Goal: Information Seeking & Learning: Learn about a topic

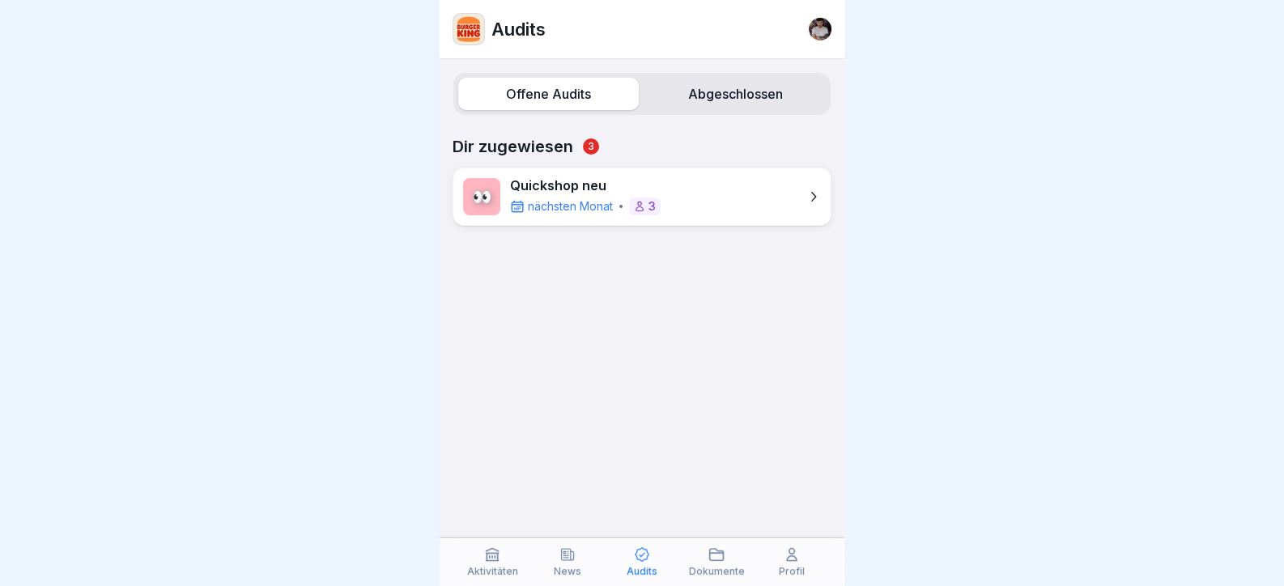
click at [489, 560] on icon at bounding box center [493, 555] width 12 height 12
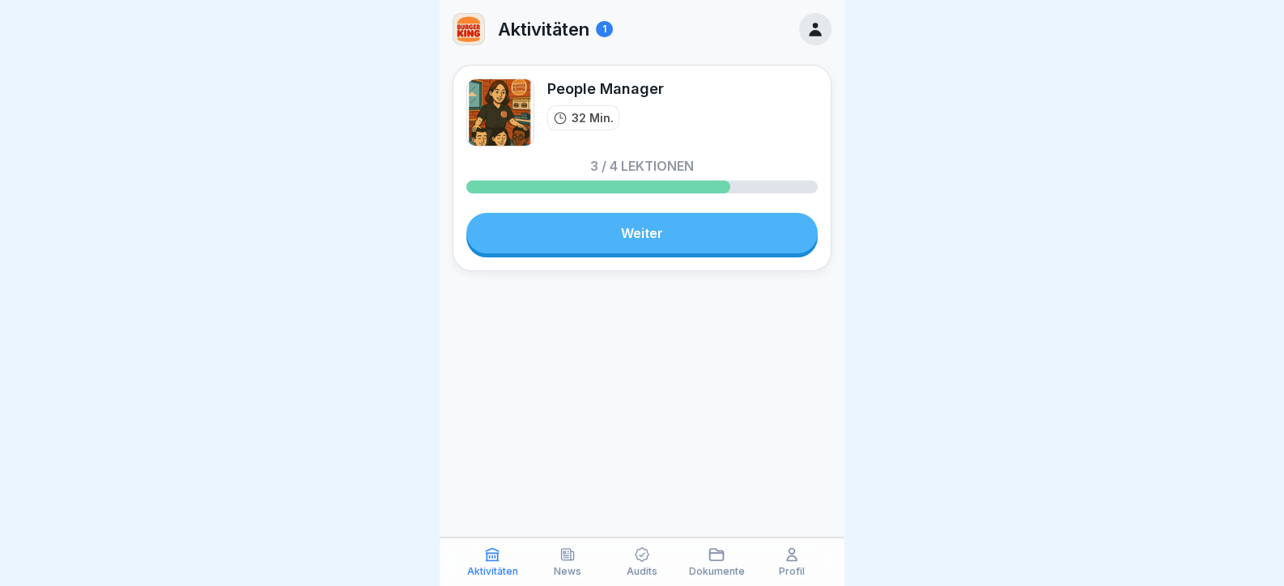
click at [620, 245] on link "Weiter" at bounding box center [641, 233] width 351 height 40
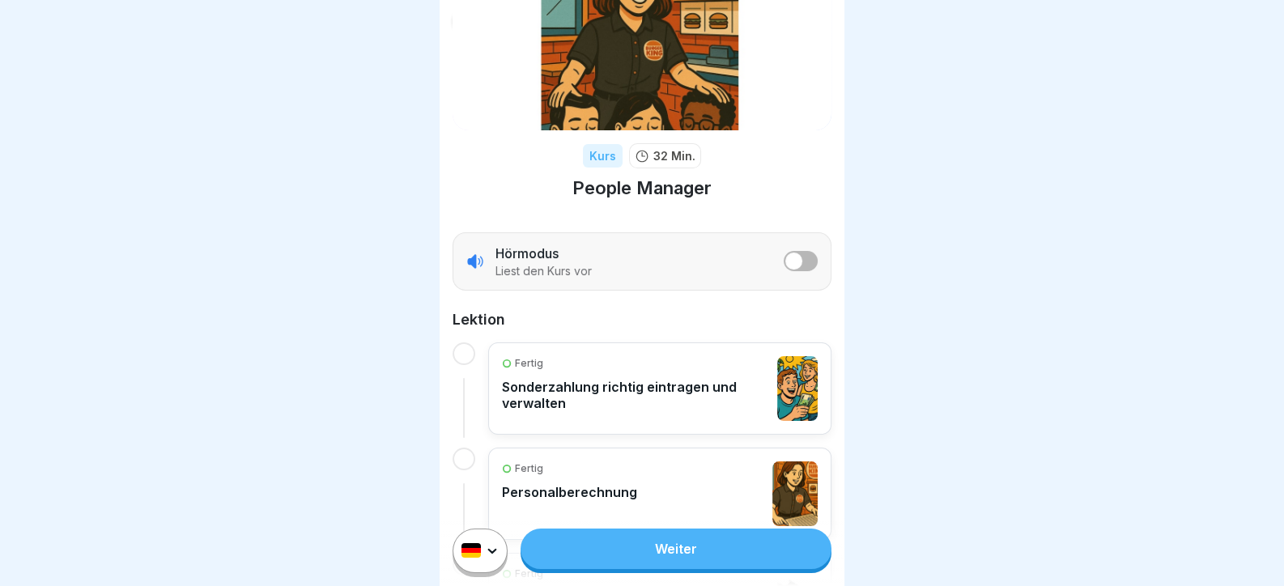
scroll to position [243, 0]
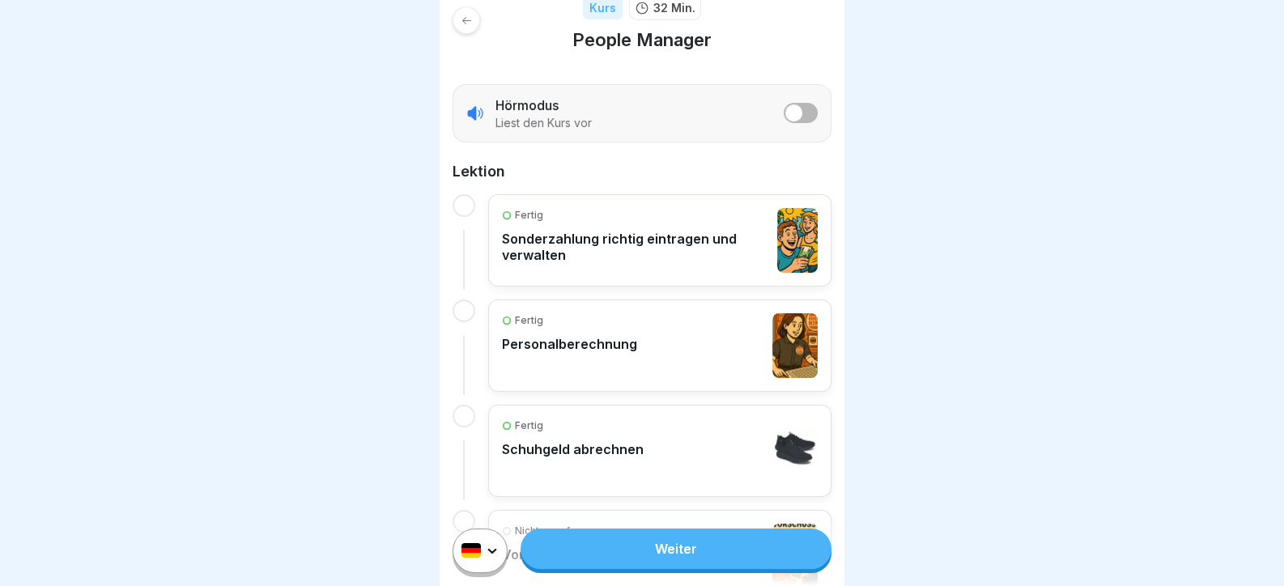
click at [654, 547] on link "Weiter" at bounding box center [676, 549] width 311 height 40
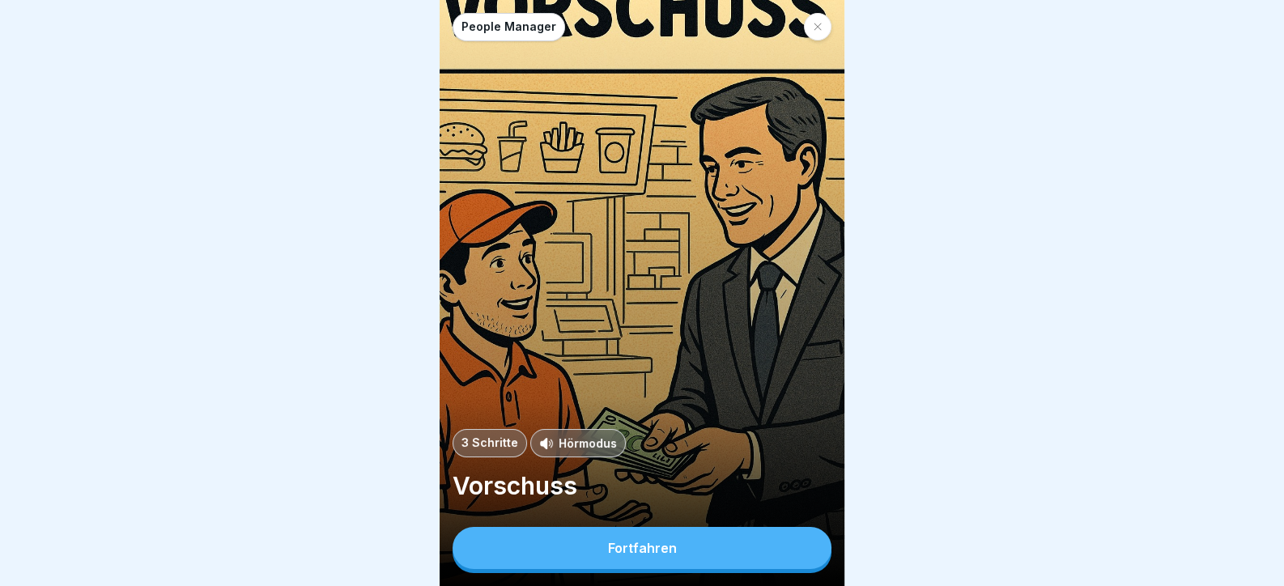
click at [646, 556] on div "Fortfahren" at bounding box center [642, 548] width 69 height 15
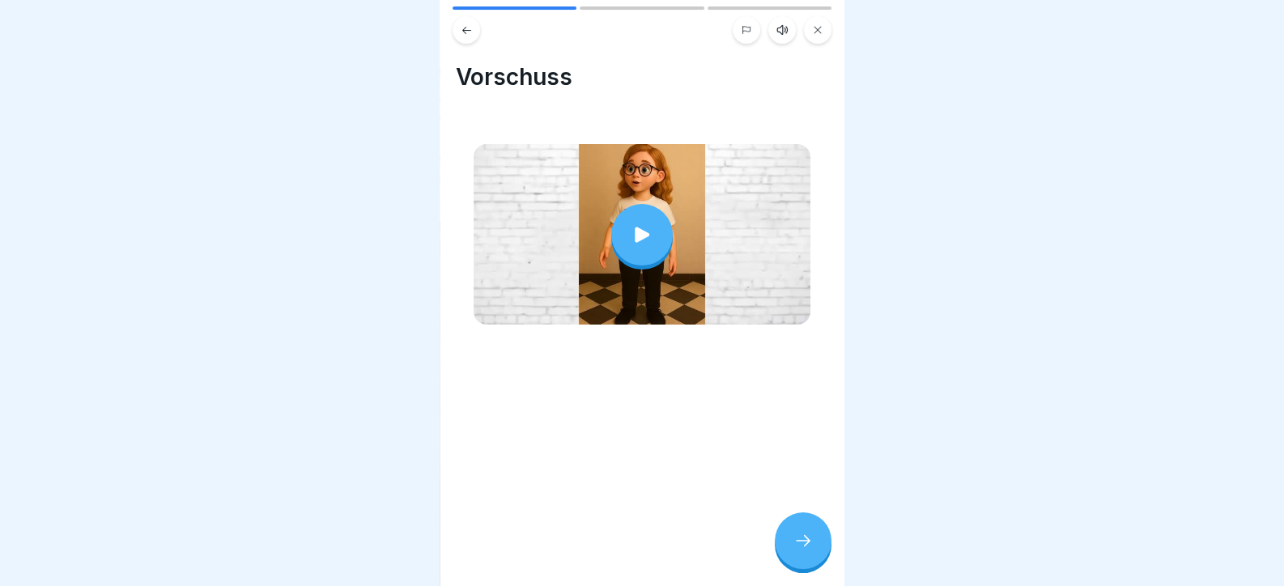
click at [645, 234] on icon at bounding box center [642, 235] width 23 height 23
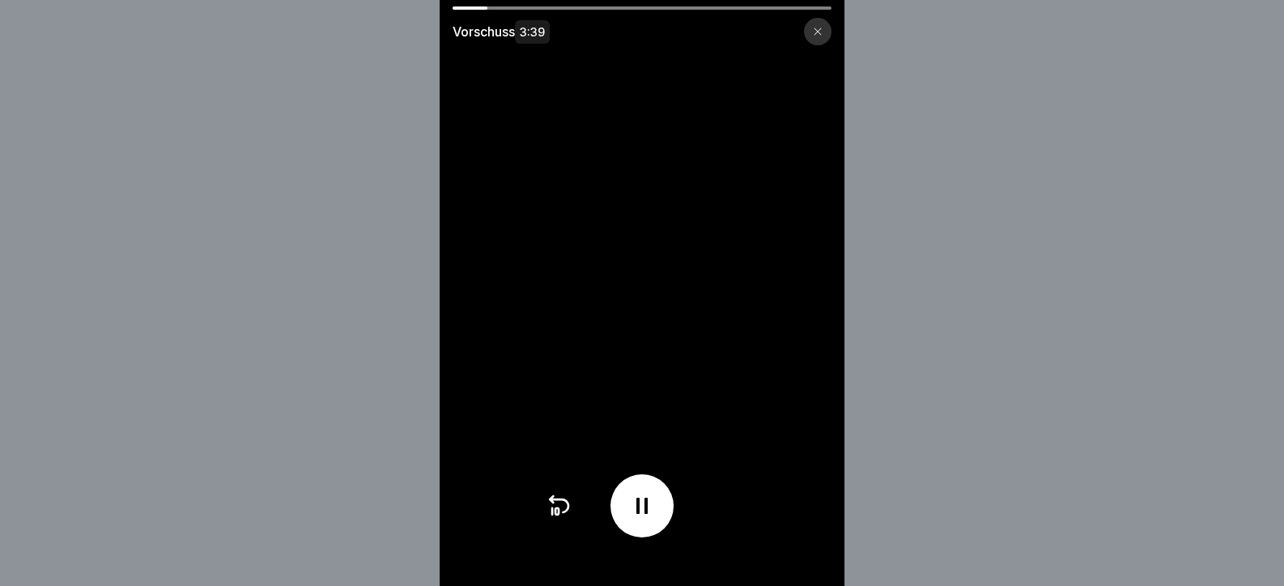
click at [535, 377] on video at bounding box center [642, 293] width 405 height 586
click at [641, 519] on icon at bounding box center [642, 506] width 26 height 26
click at [652, 509] on icon at bounding box center [642, 506] width 26 height 26
click at [501, 466] on video at bounding box center [642, 293] width 405 height 586
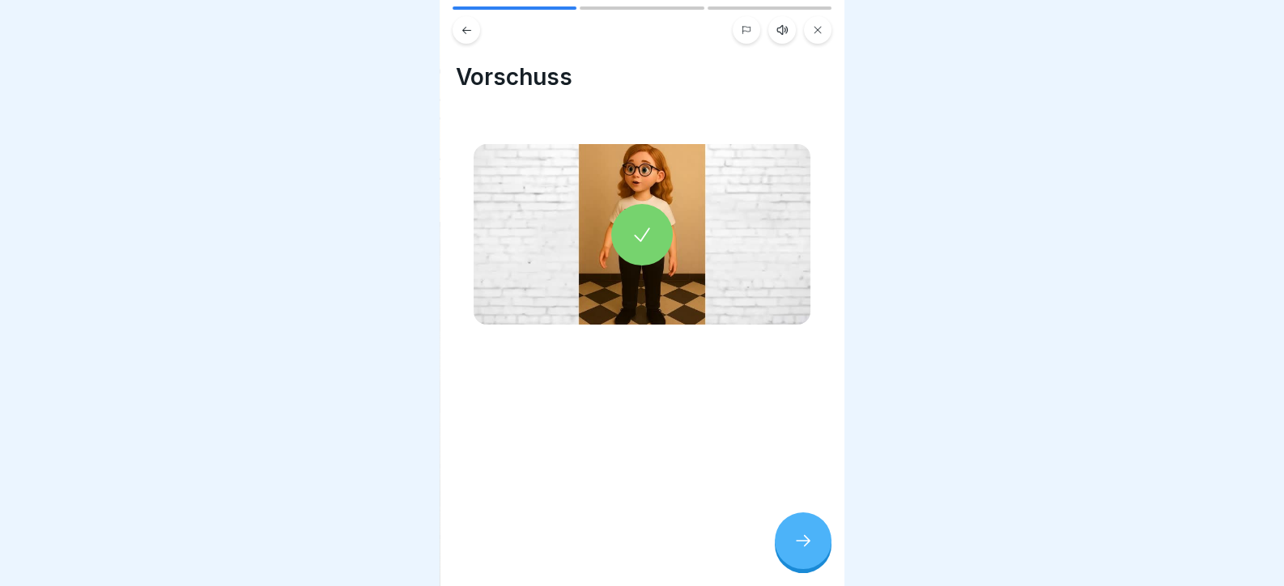
click at [810, 551] on icon at bounding box center [803, 540] width 19 height 19
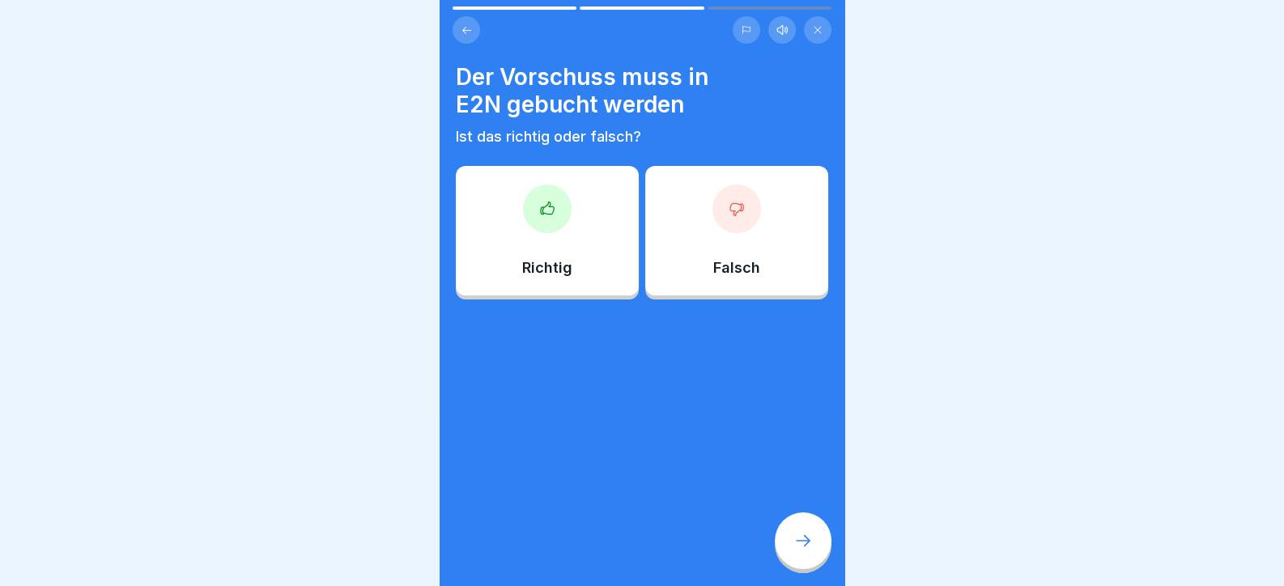
click at [545, 195] on div at bounding box center [547, 209] width 49 height 49
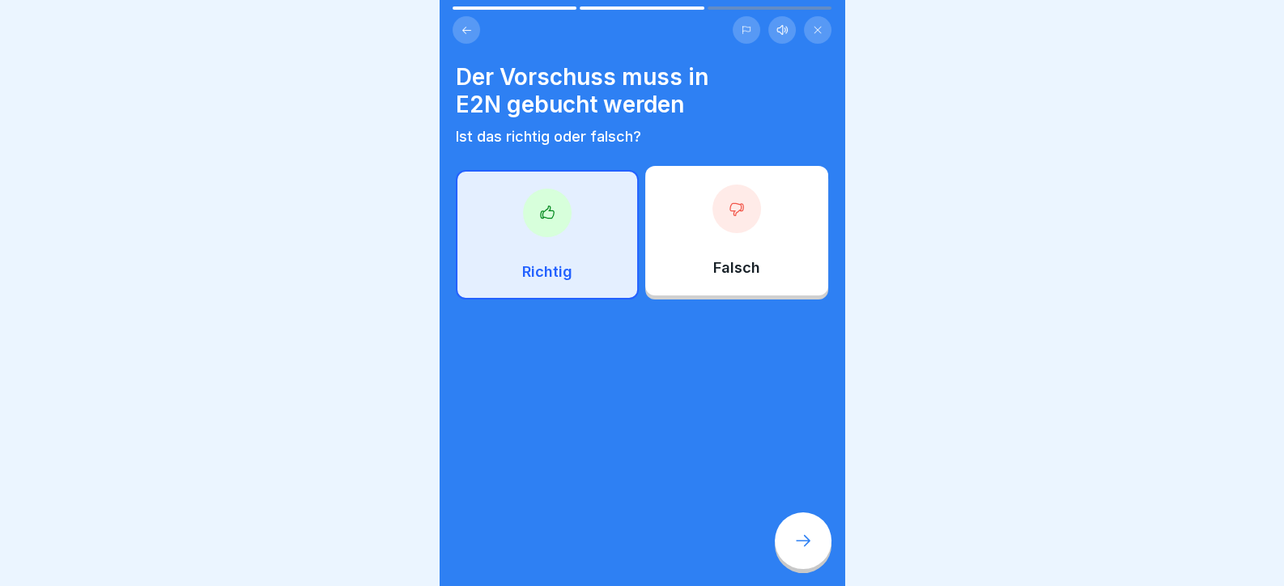
click at [805, 551] on icon at bounding box center [803, 540] width 19 height 19
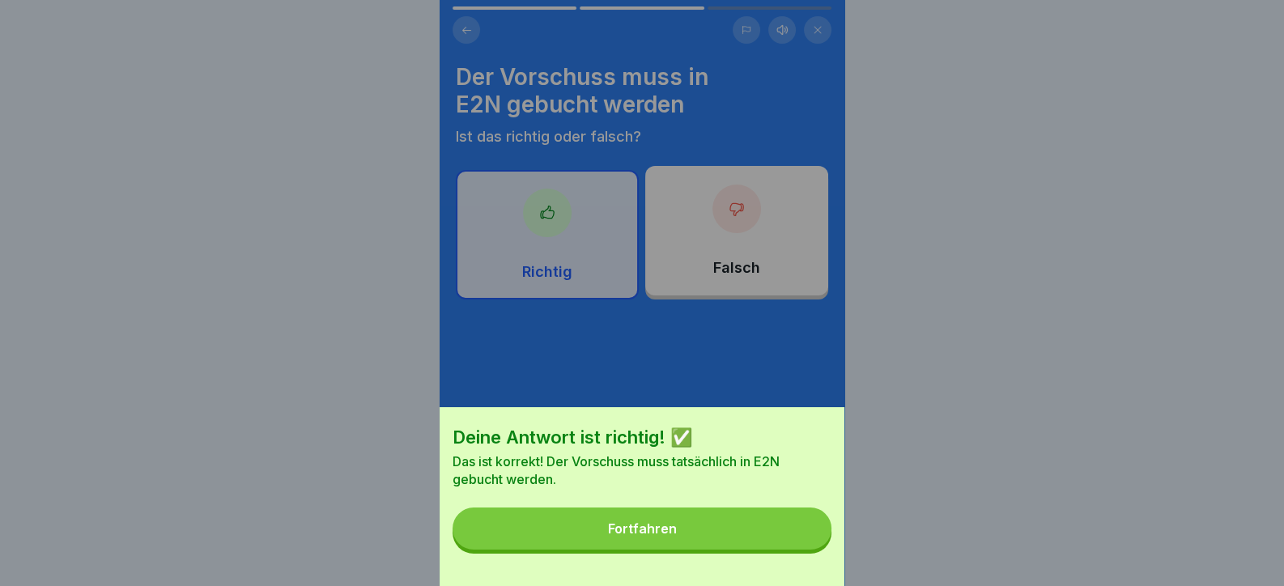
click at [769, 545] on button "Fortfahren" at bounding box center [642, 529] width 379 height 42
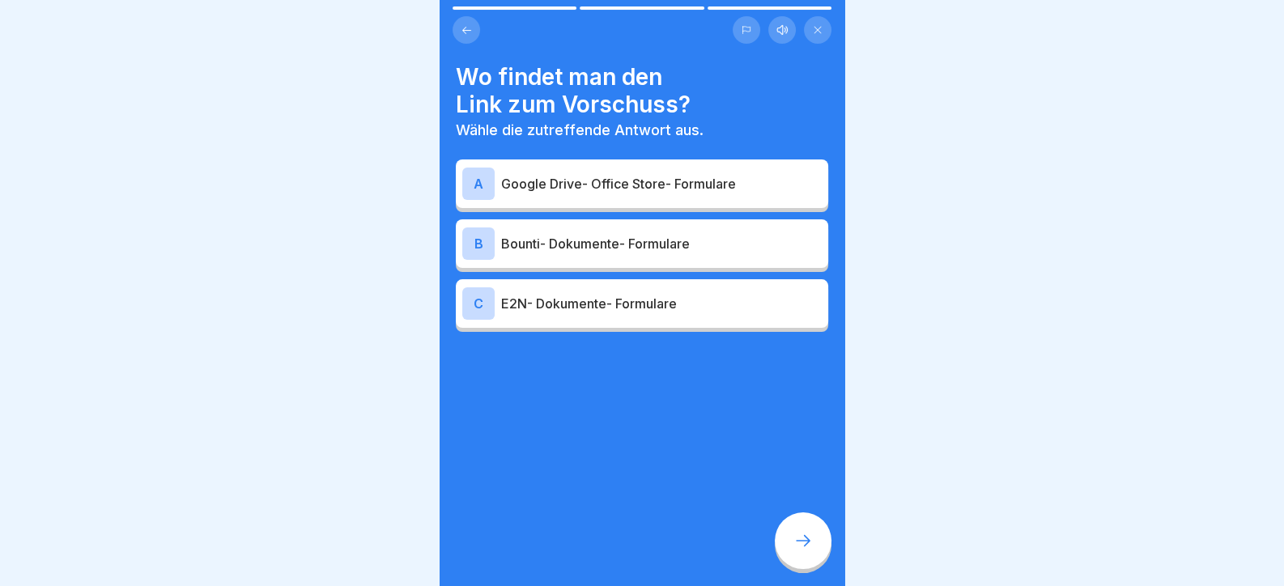
click at [613, 188] on p "Google Drive- Office Store- Formulare" at bounding box center [661, 183] width 321 height 19
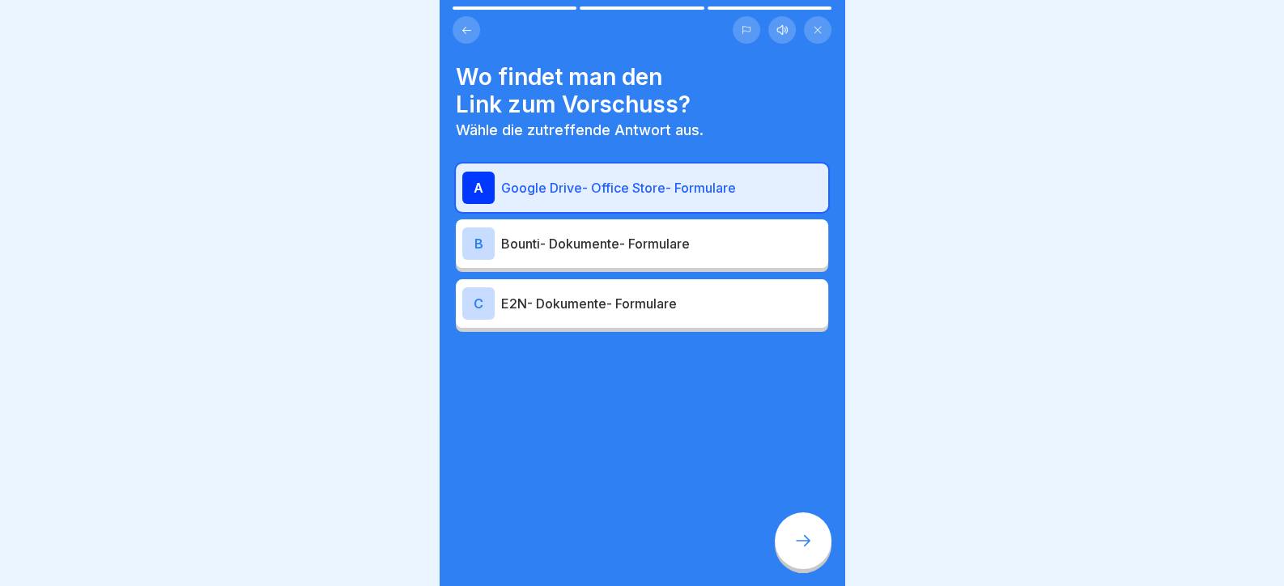
click at [591, 249] on p "Bounti- Dokumente- Formulare" at bounding box center [661, 243] width 321 height 19
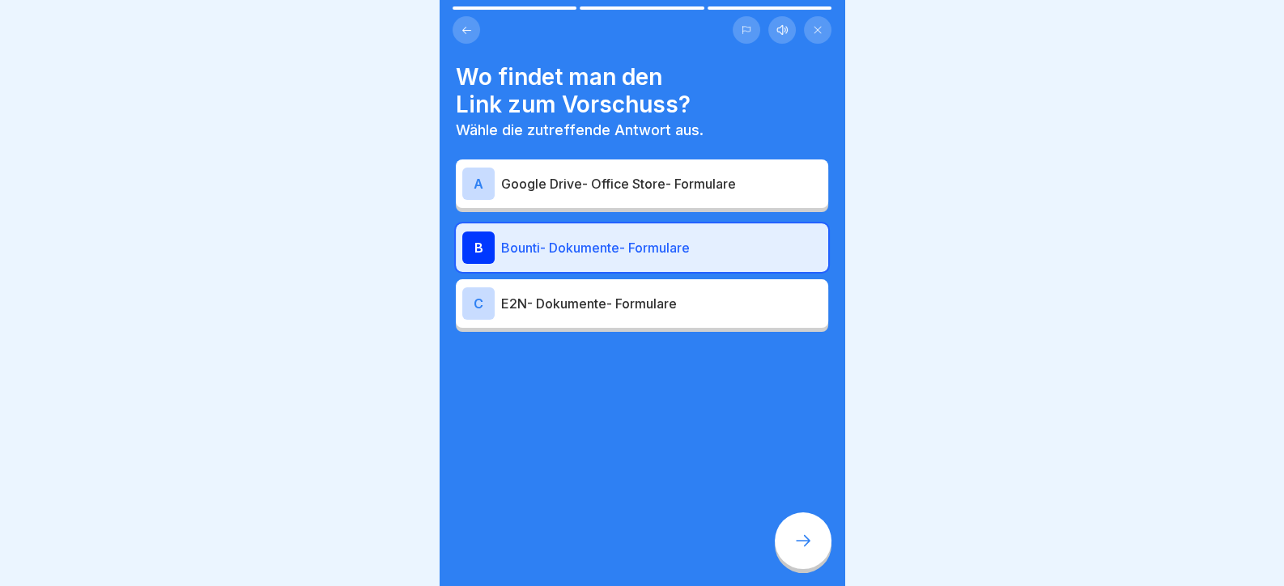
click at [794, 551] on icon at bounding box center [803, 540] width 19 height 19
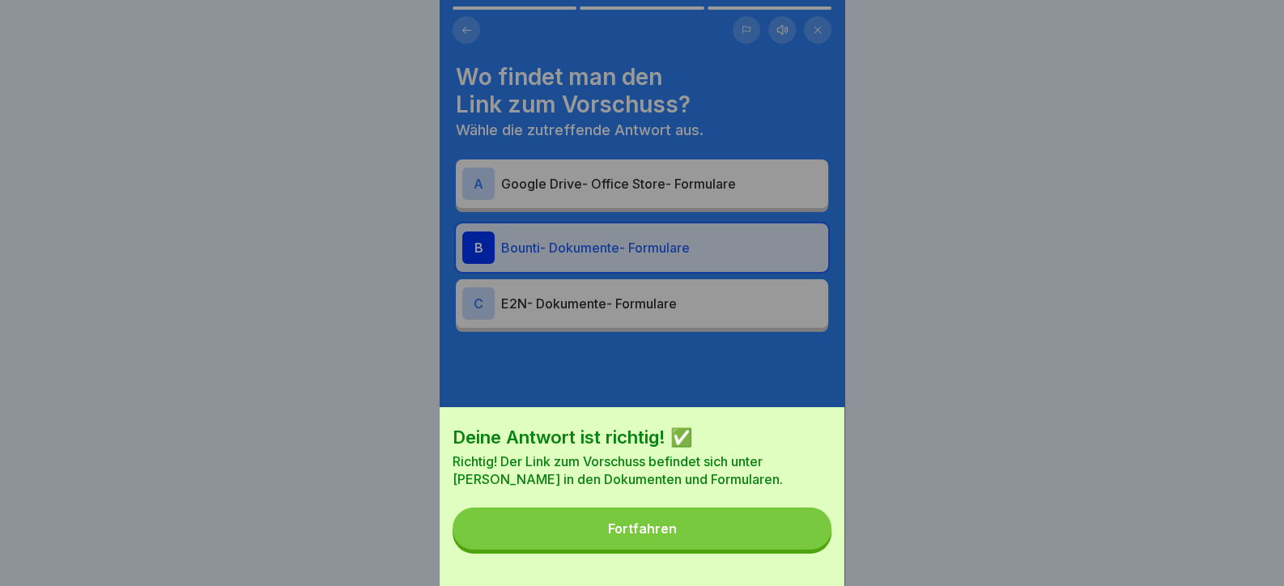
click at [782, 550] on button "Fortfahren" at bounding box center [642, 529] width 379 height 42
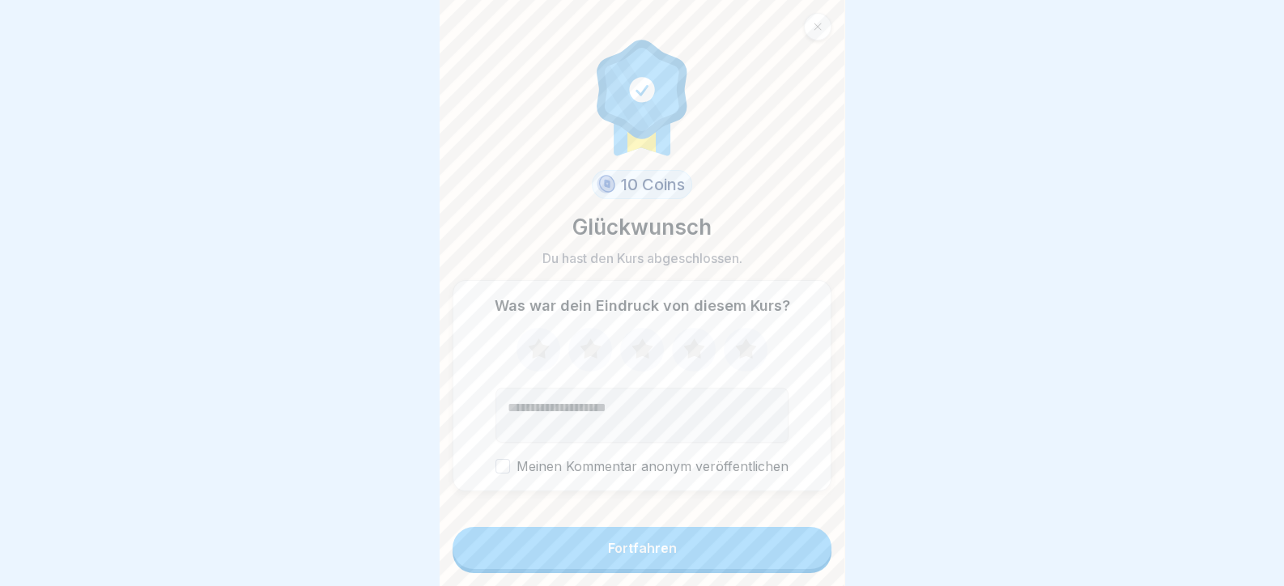
click at [758, 546] on button "Fortfahren" at bounding box center [642, 548] width 379 height 42
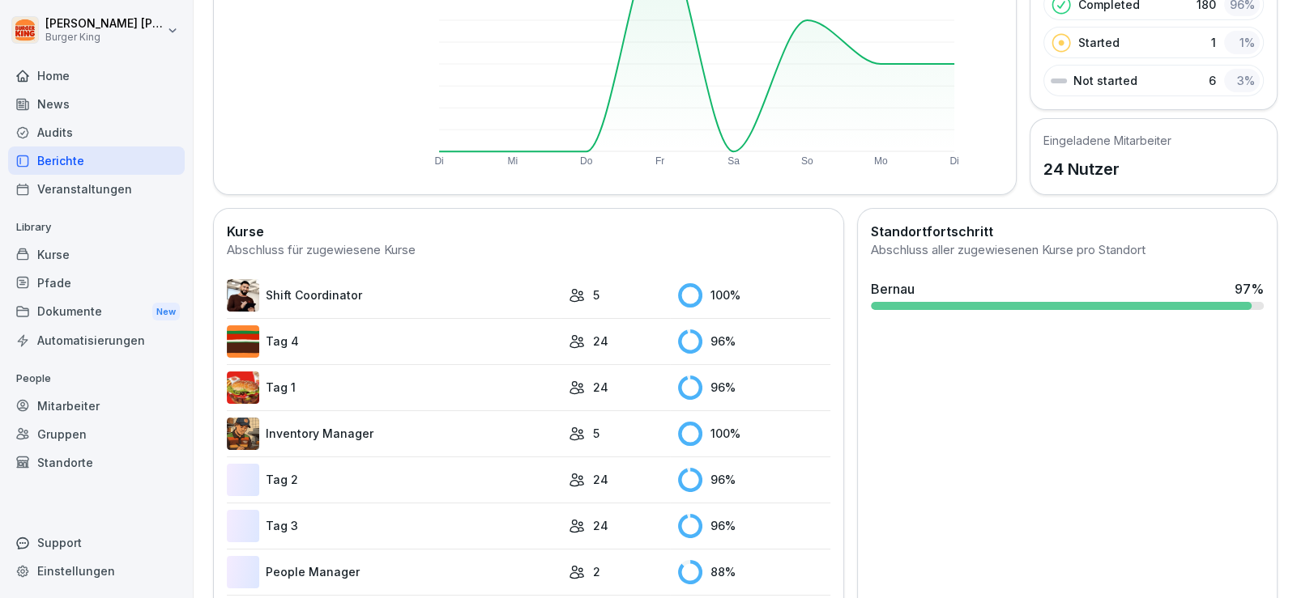
scroll to position [385, 0]
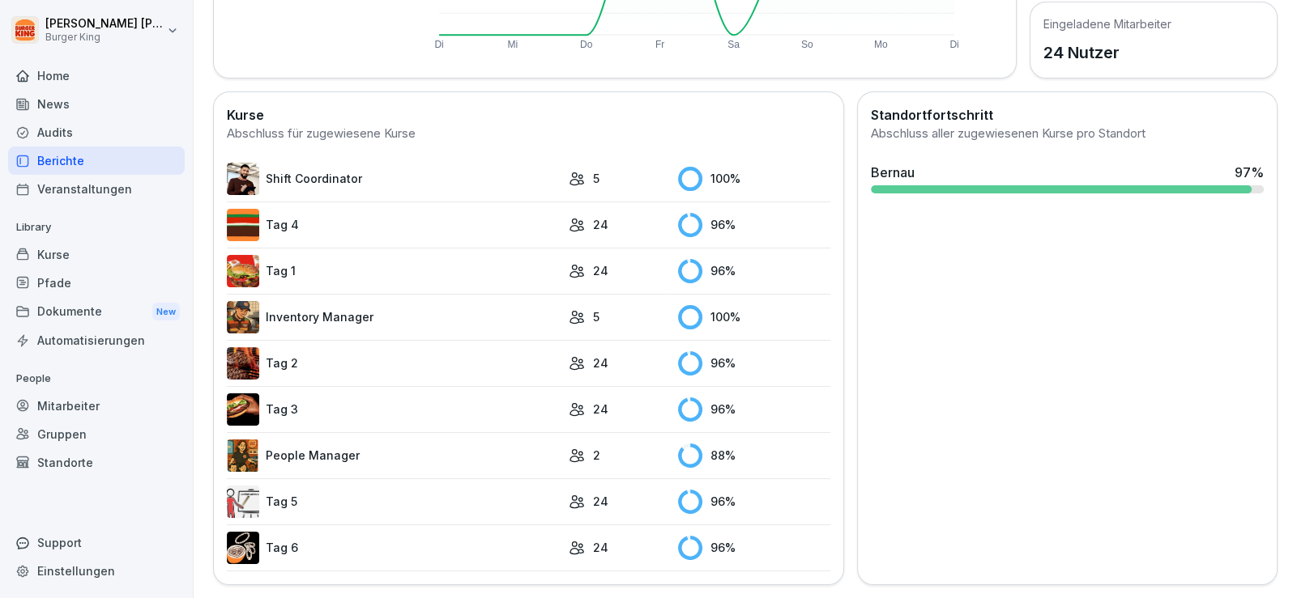
click at [332, 449] on link "People Manager" at bounding box center [394, 456] width 334 height 32
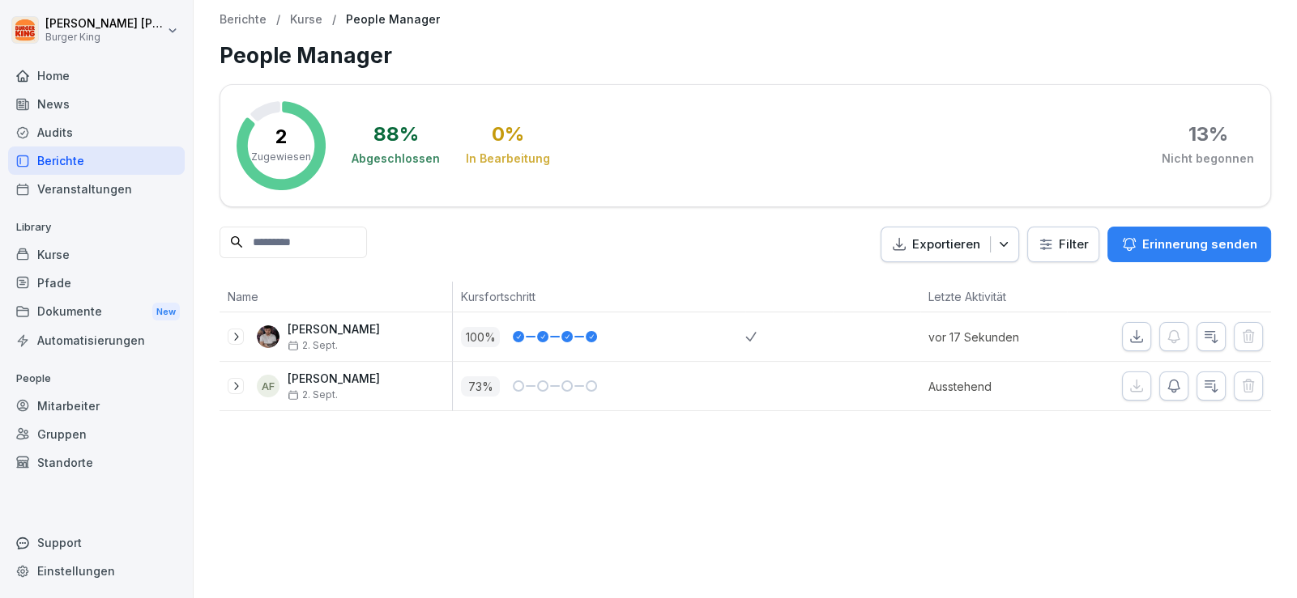
click at [574, 382] on div at bounding box center [585, 386] width 23 height 11
